Goal: Check status

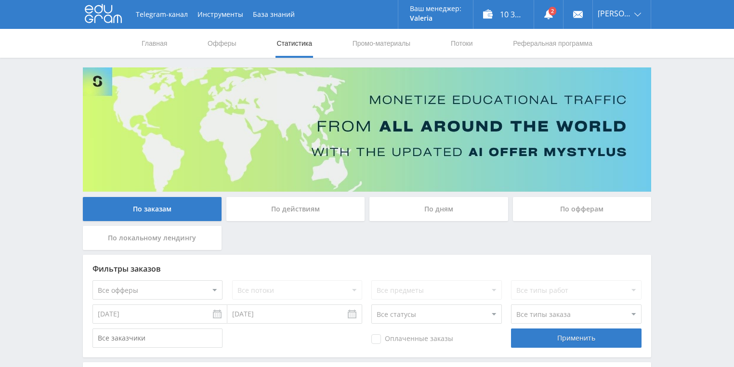
scroll to position [154, 0]
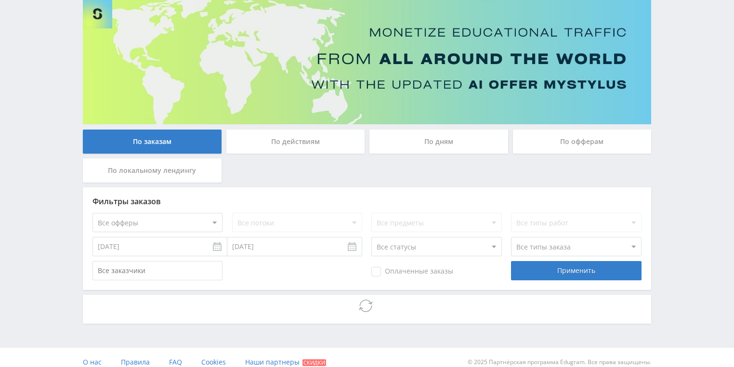
scroll to position [77, 0]
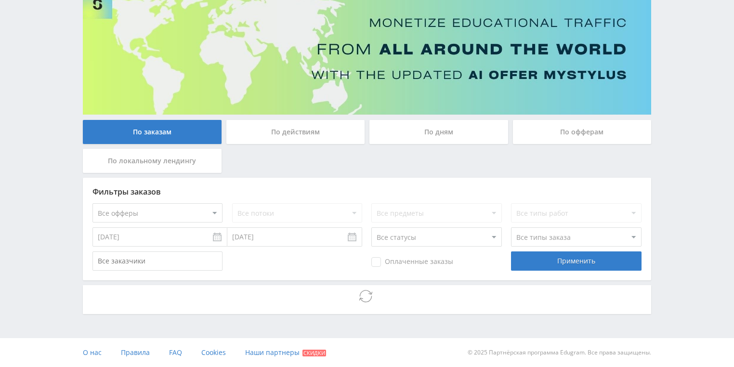
click at [308, 135] on div "По действиям" at bounding box center [295, 132] width 139 height 24
click at [0, 0] on input "По действиям" at bounding box center [0, 0] width 0 height 0
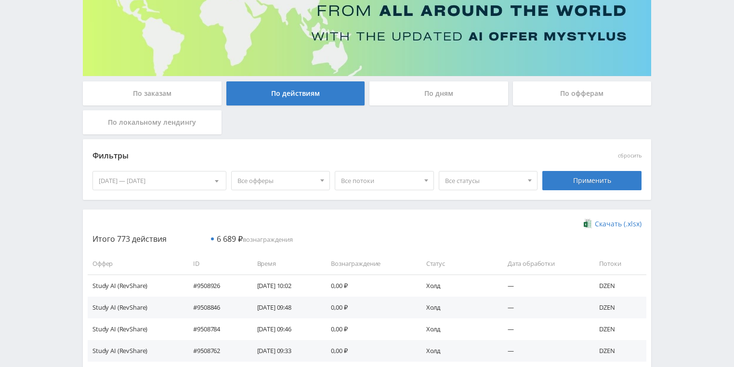
click at [417, 98] on div "По дням" at bounding box center [438, 93] width 139 height 24
click at [0, 0] on input "По дням" at bounding box center [0, 0] width 0 height 0
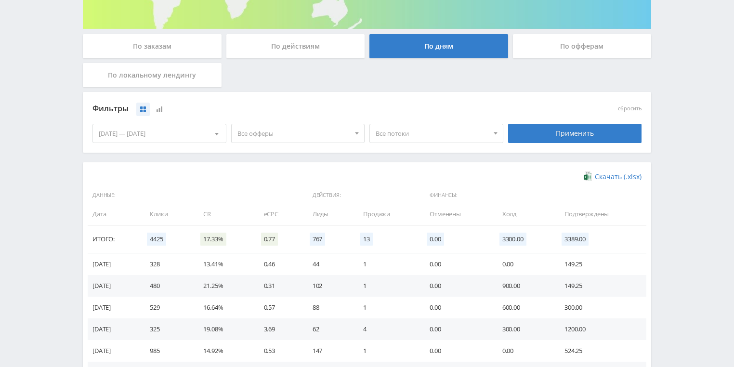
scroll to position [108, 0]
